Goal: Use online tool/utility: Use online tool/utility

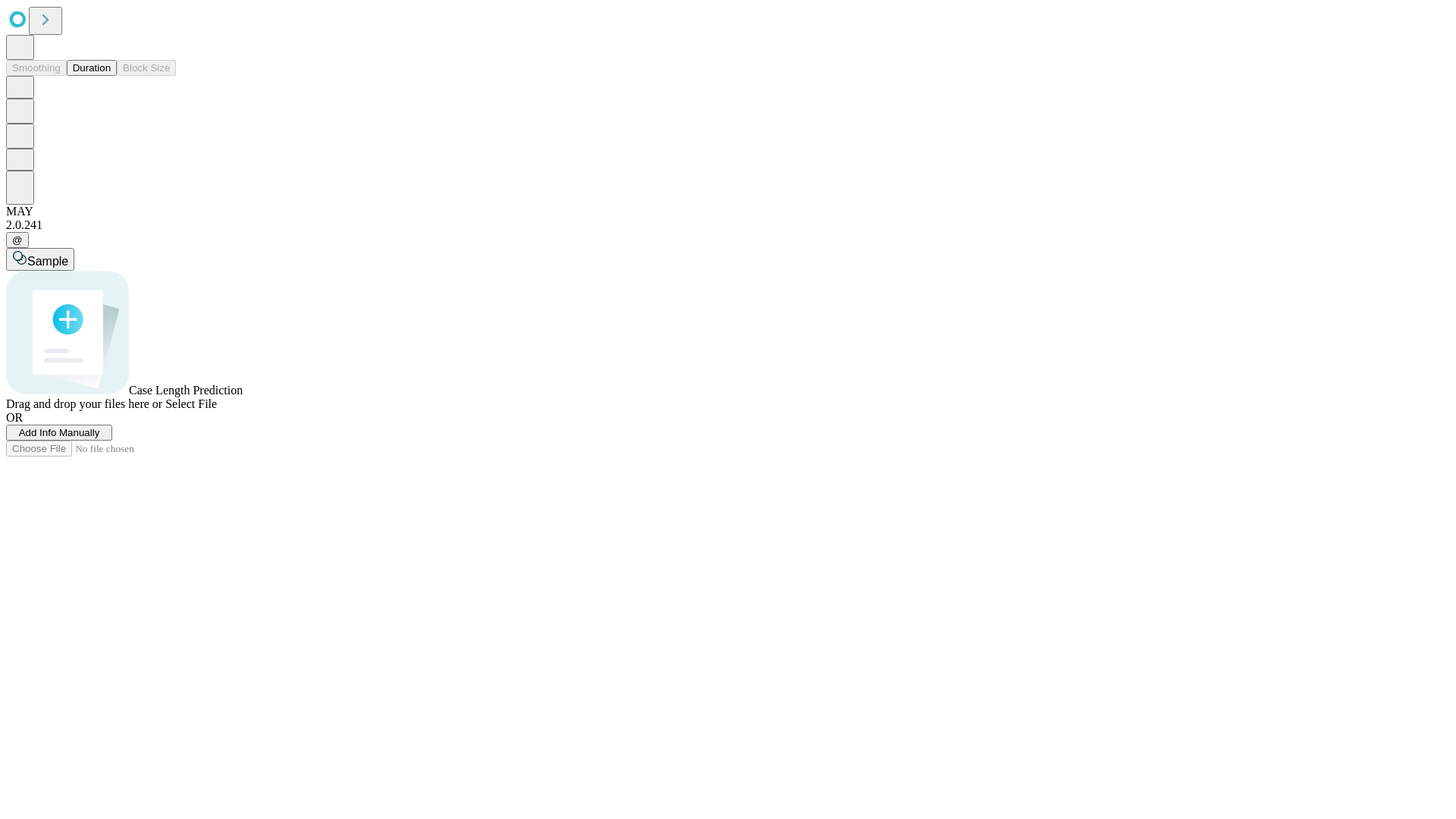
click at [111, 76] on button "Duration" at bounding box center [91, 68] width 50 height 16
click at [217, 410] on span "Select File" at bounding box center [191, 404] width 52 height 13
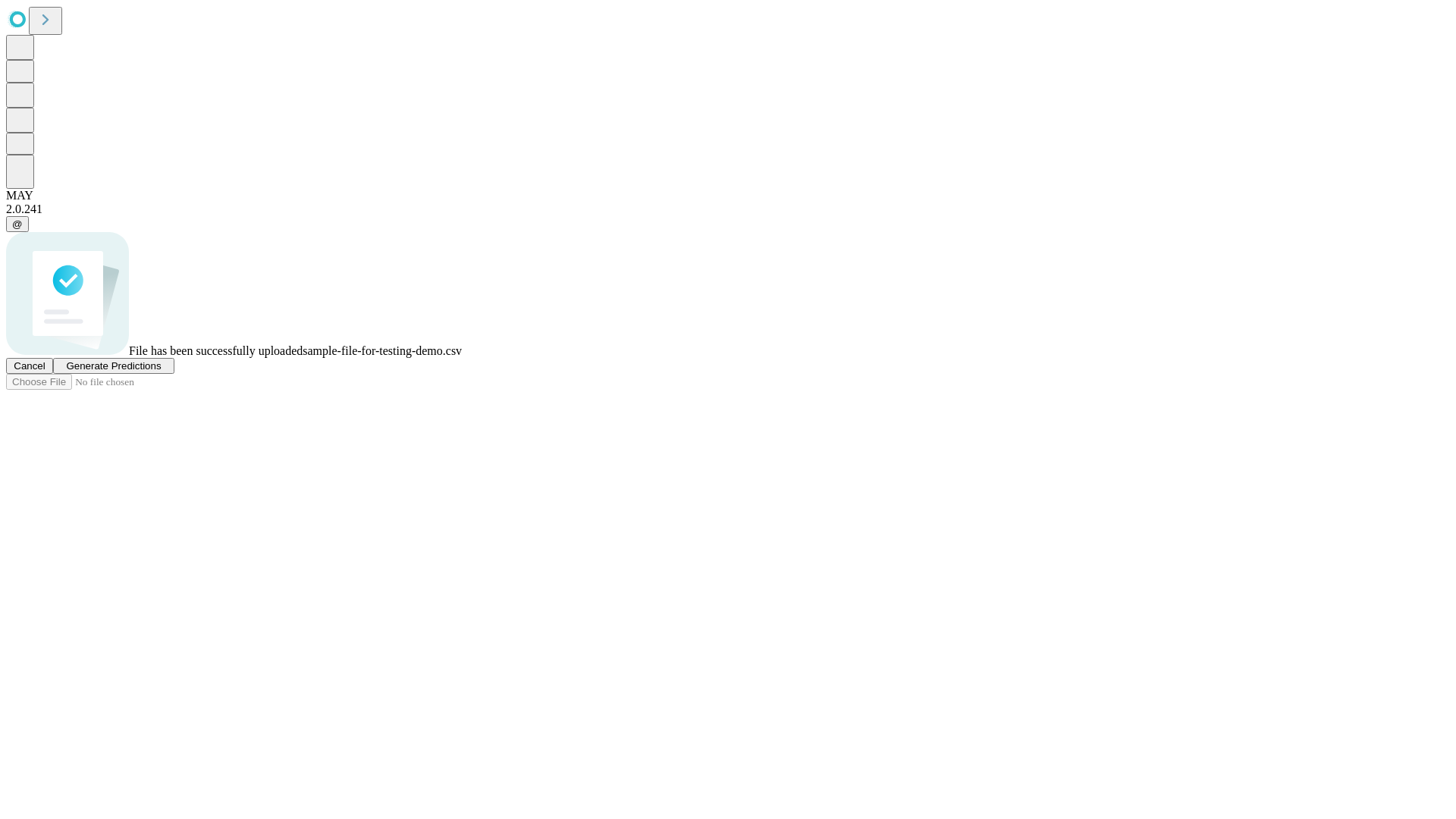
click at [161, 371] on span "Generate Predictions" at bounding box center [113, 366] width 95 height 11
